Goal: Transaction & Acquisition: Obtain resource

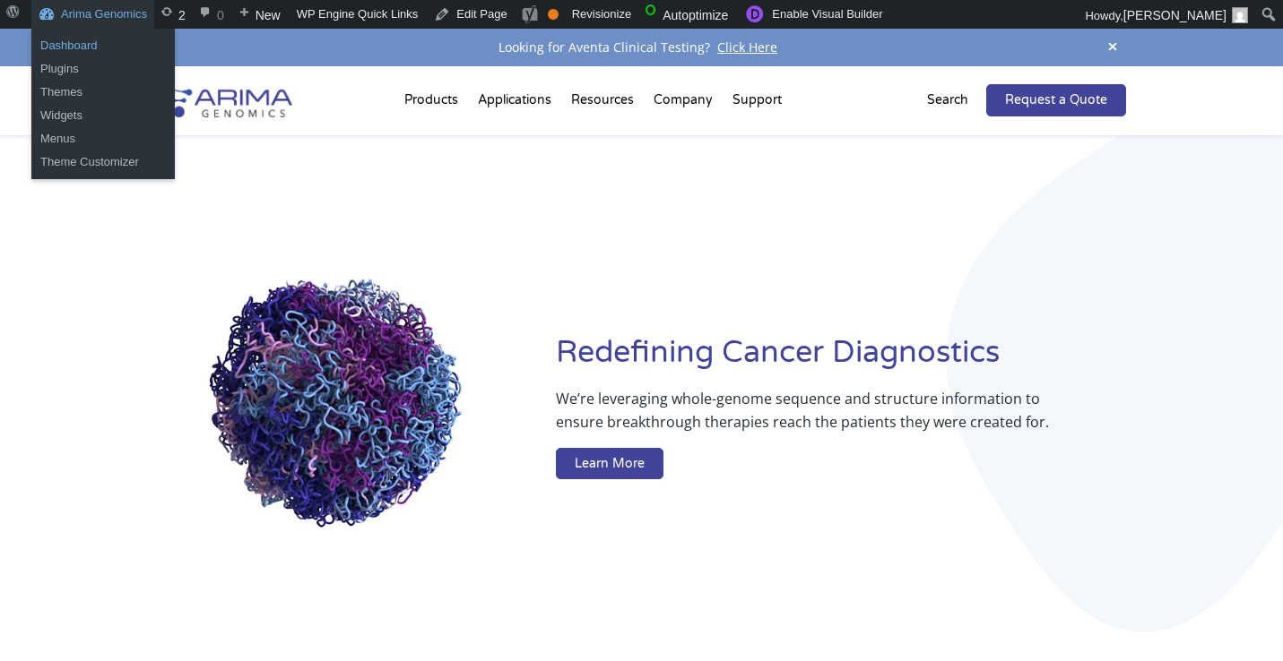
click at [82, 45] on link "Dashboard" at bounding box center [102, 45] width 143 height 23
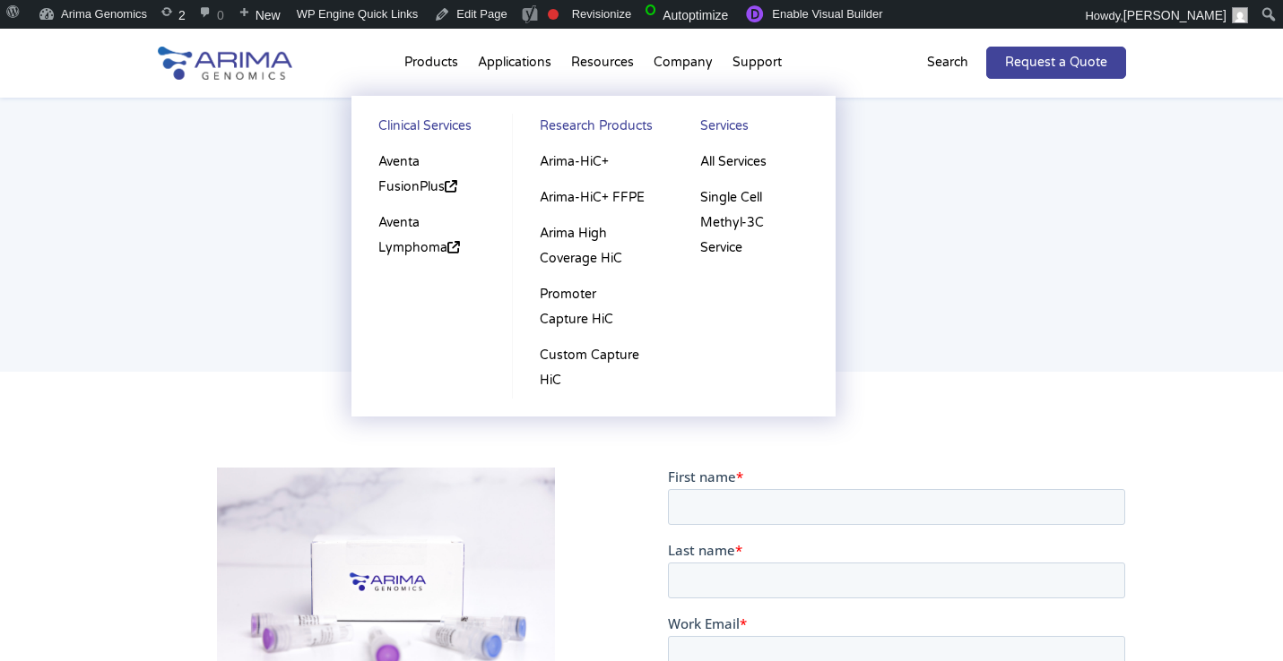
click at [437, 110] on ul "Clinical Services Aventa FusionPlus Aventa [MEDICAL_DATA] Research Products Ari…" at bounding box center [593, 256] width 484 height 321
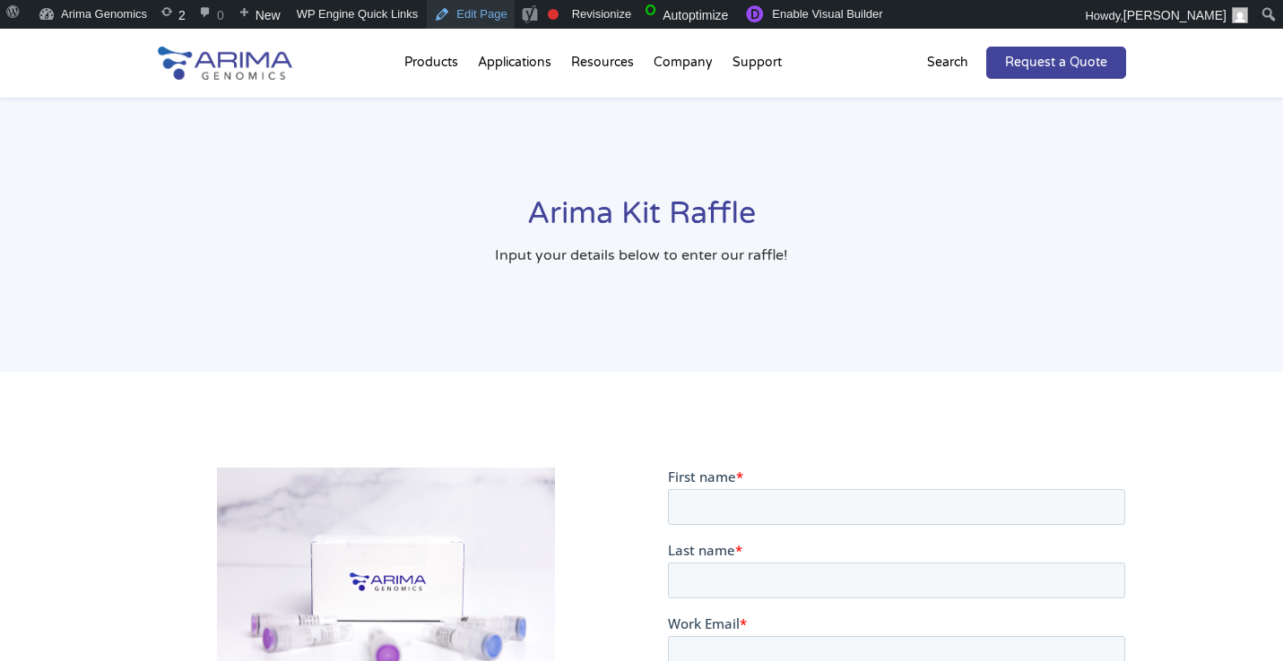
click at [488, 20] on link "Edit Page" at bounding box center [470, 14] width 87 height 29
